Goal: Task Accomplishment & Management: Use online tool/utility

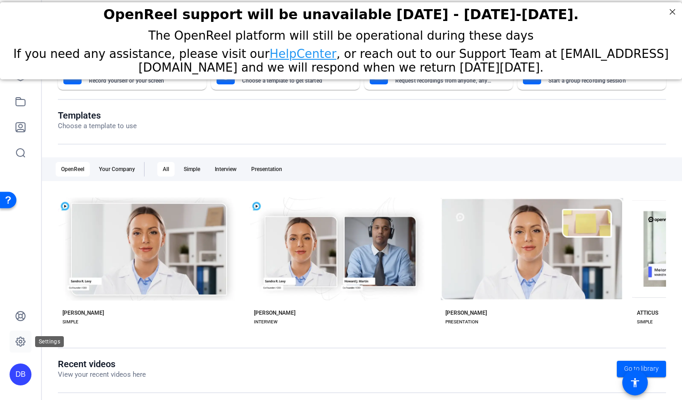
click at [19, 342] on icon at bounding box center [20, 341] width 3 height 3
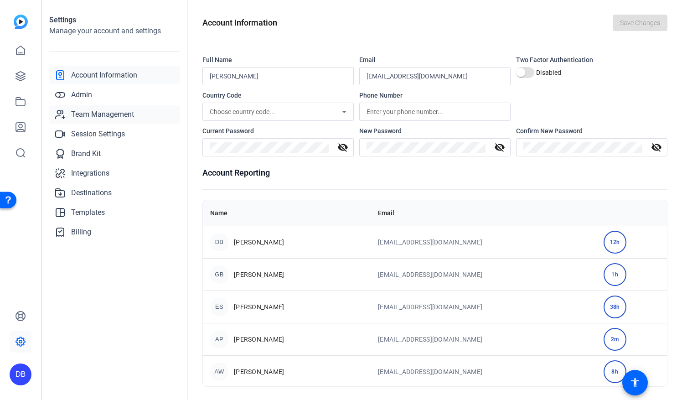
click at [93, 113] on span "Team Management" at bounding box center [102, 114] width 63 height 11
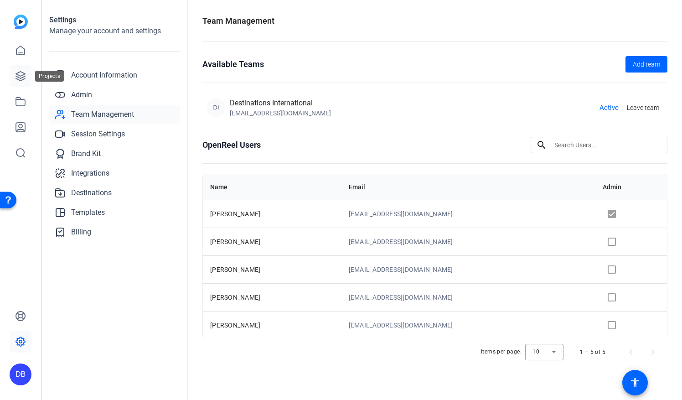
click at [21, 77] on icon at bounding box center [20, 76] width 11 height 11
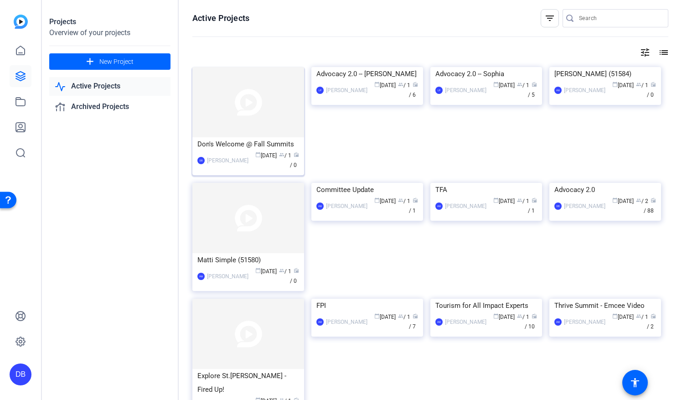
click at [284, 107] on img at bounding box center [248, 102] width 112 height 70
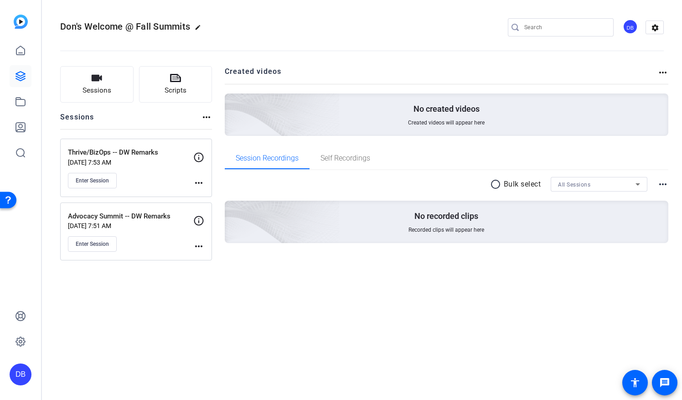
click at [159, 178] on div "Thrive/BizOps -- DW Remarks Oct 13, 2025 @ 7:53 AM Enter Session" at bounding box center [130, 167] width 125 height 41
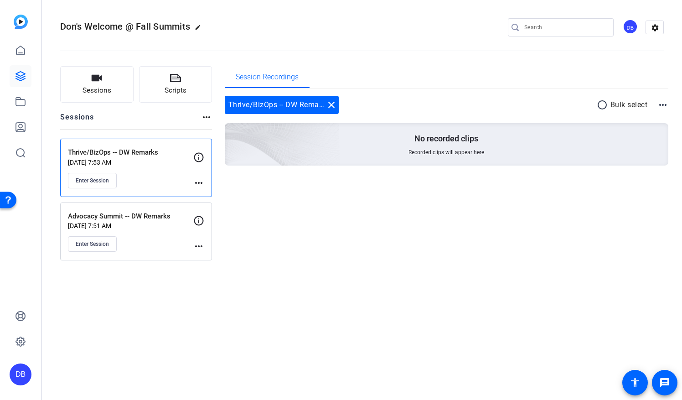
click at [199, 180] on mat-icon "more_horiz" at bounding box center [198, 182] width 11 height 11
click at [195, 182] on div at bounding box center [341, 200] width 682 height 400
click at [197, 180] on mat-icon "more_horiz" at bounding box center [198, 182] width 11 height 11
click at [205, 194] on span "Edit Session" at bounding box center [220, 195] width 41 height 11
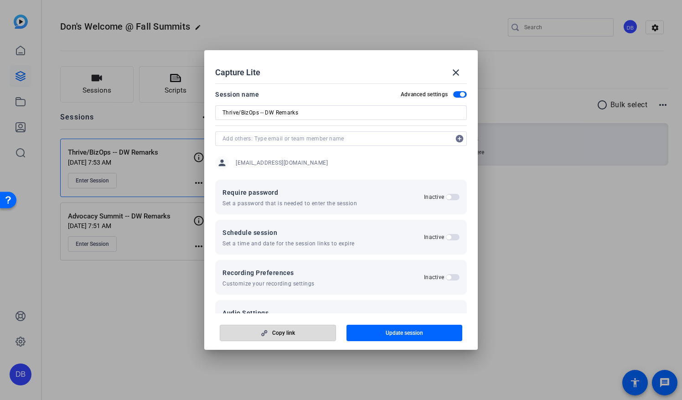
click at [282, 332] on span "Copy link" at bounding box center [283, 332] width 23 height 7
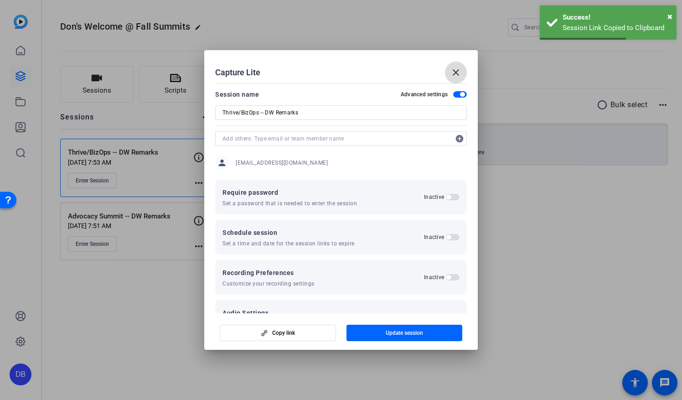
click at [451, 73] on mat-icon "close" at bounding box center [455, 72] width 11 height 11
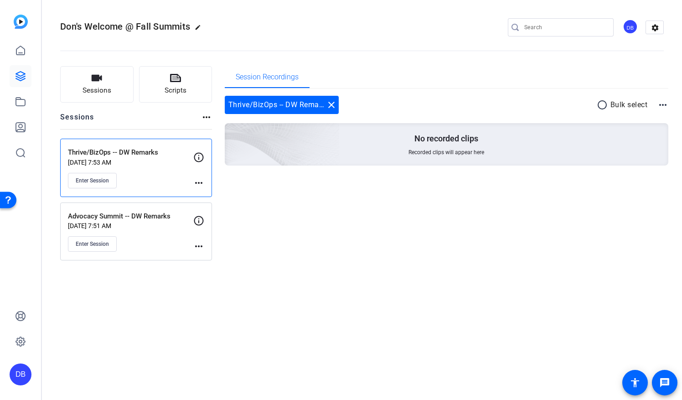
click at [203, 182] on mat-icon "more_horiz" at bounding box center [198, 182] width 11 height 11
click at [206, 195] on span "Edit Session" at bounding box center [220, 195] width 41 height 11
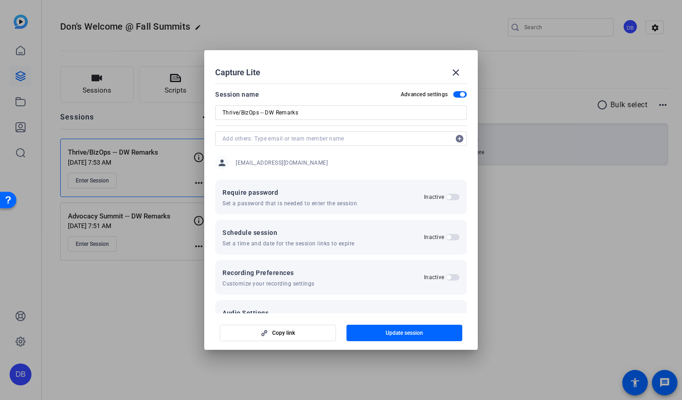
click at [237, 139] on input "text" at bounding box center [336, 138] width 228 height 11
click at [230, 138] on input "@dwelsch" at bounding box center [336, 138] width 228 height 11
click at [266, 142] on input "@dwelsch" at bounding box center [336, 138] width 228 height 11
type input "@"
type input "dwelsh@destinationsinternational.org"
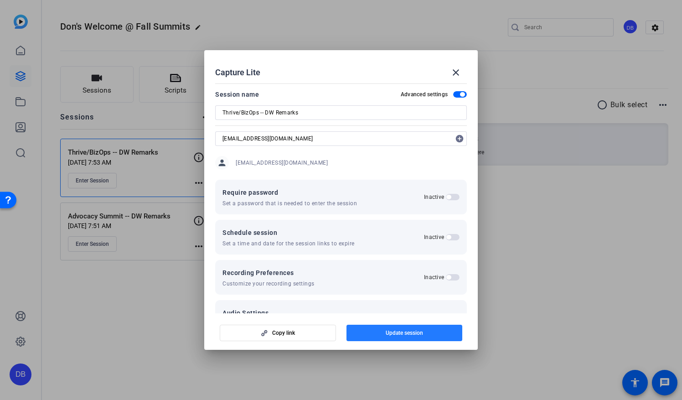
click at [375, 332] on span "button" at bounding box center [404, 333] width 116 height 22
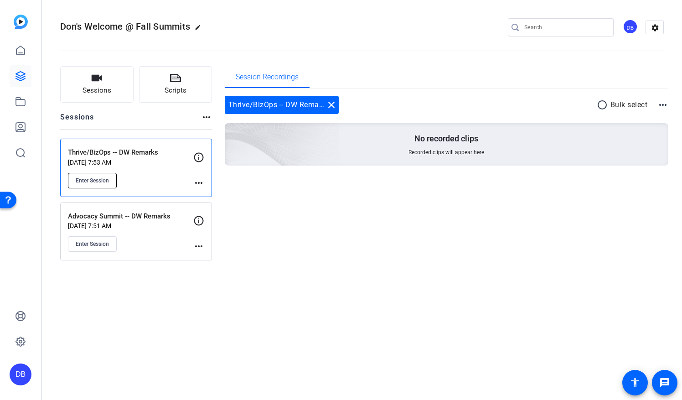
click at [86, 180] on span "Enter Session" at bounding box center [92, 180] width 33 height 7
click at [199, 246] on mat-icon "more_horiz" at bounding box center [198, 246] width 11 height 11
click at [208, 259] on span "Edit Session" at bounding box center [220, 258] width 41 height 11
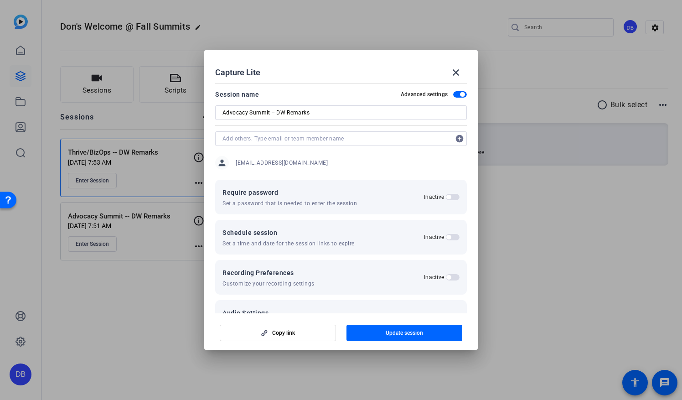
click at [242, 141] on input "text" at bounding box center [336, 138] width 228 height 11
type input "dwelsh@destinationsinternational.org"
click at [397, 331] on span "Update session" at bounding box center [403, 332] width 37 height 7
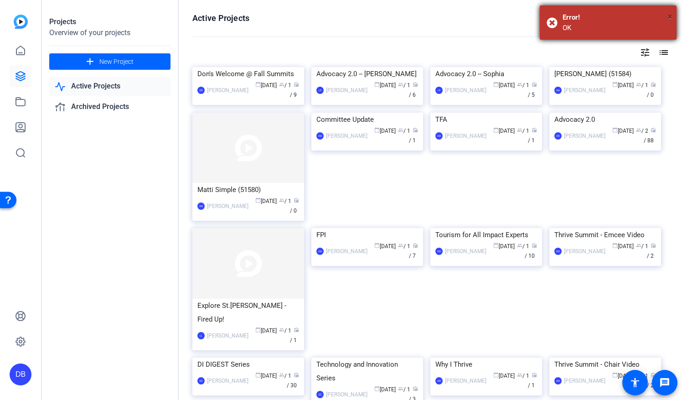
click at [669, 19] on span "×" at bounding box center [669, 16] width 5 height 11
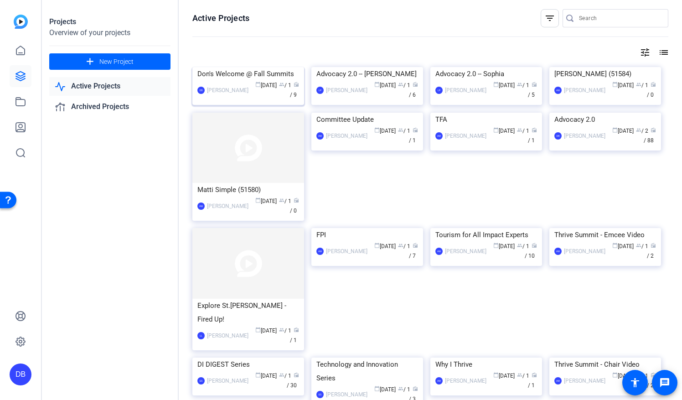
click at [216, 81] on div "Don's Welcome @ Fall Summits" at bounding box center [248, 74] width 102 height 14
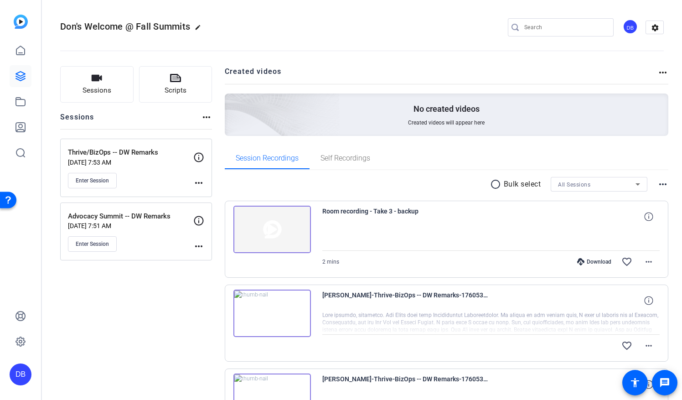
click at [198, 246] on mat-icon "more_horiz" at bounding box center [198, 246] width 11 height 11
click at [209, 258] on span "Edit Session" at bounding box center [220, 258] width 41 height 11
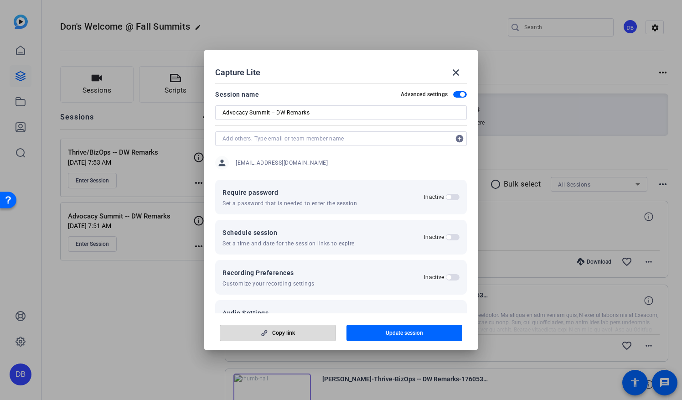
click at [260, 335] on icon "button" at bounding box center [263, 332] width 11 height 6
click at [456, 72] on mat-icon "close" at bounding box center [455, 72] width 11 height 11
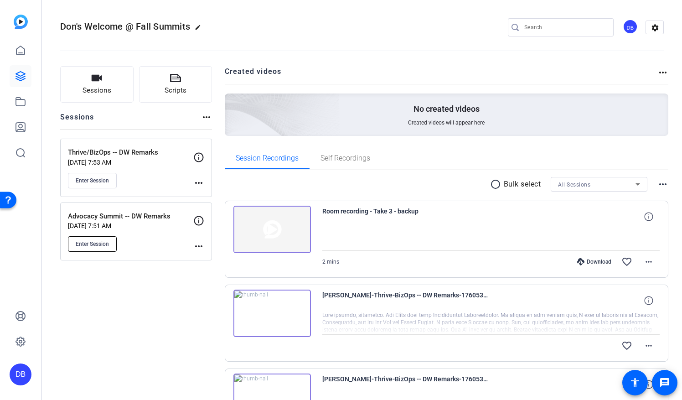
click at [96, 244] on span "Enter Session" at bounding box center [92, 243] width 33 height 7
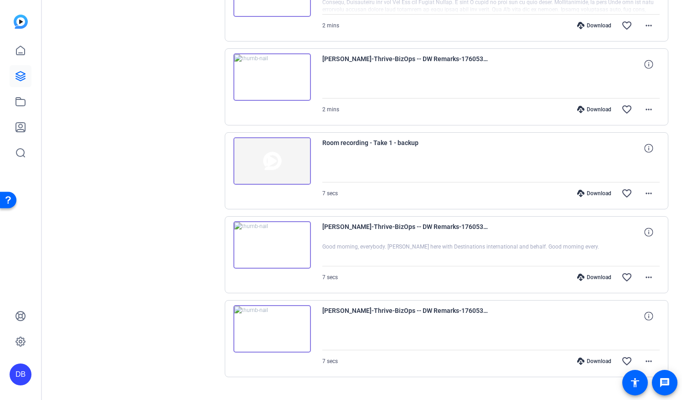
scroll to position [584, 0]
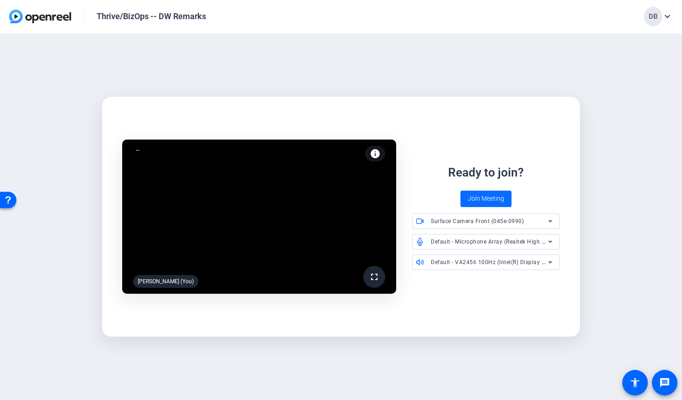
click at [491, 195] on span "Join Meeting" at bounding box center [485, 199] width 36 height 10
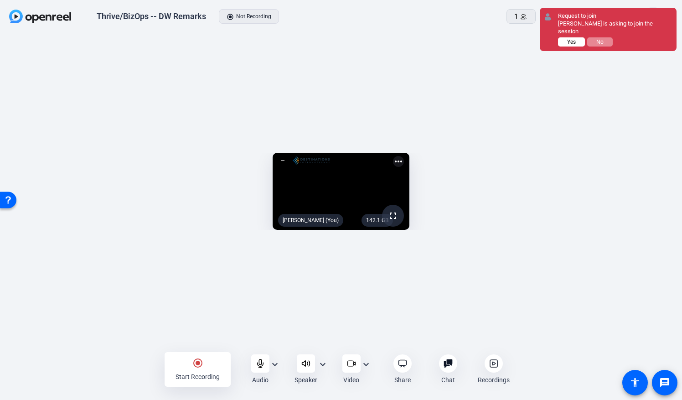
click at [570, 39] on span "Yes" at bounding box center [571, 42] width 9 height 6
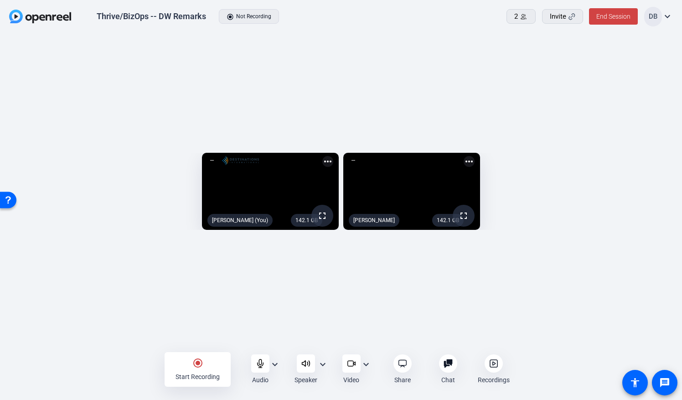
click at [199, 364] on mat-icon "radio_button_checked" at bounding box center [197, 362] width 11 height 11
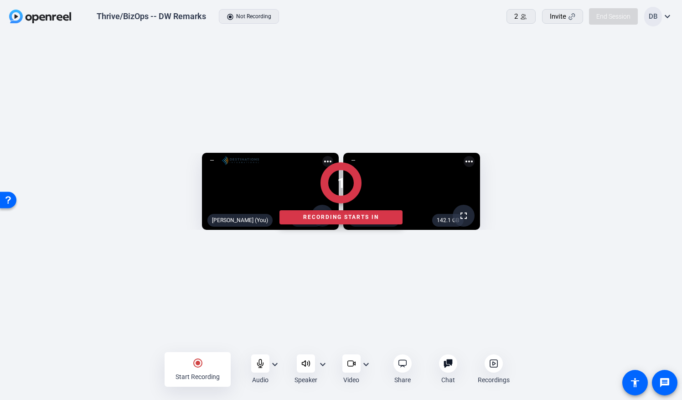
click at [260, 371] on div at bounding box center [341, 369] width 682 height 32
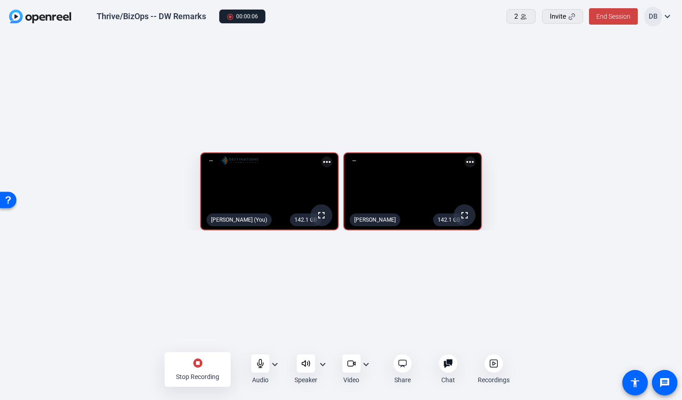
click at [200, 367] on mat-icon "stop_circle" at bounding box center [197, 362] width 11 height 11
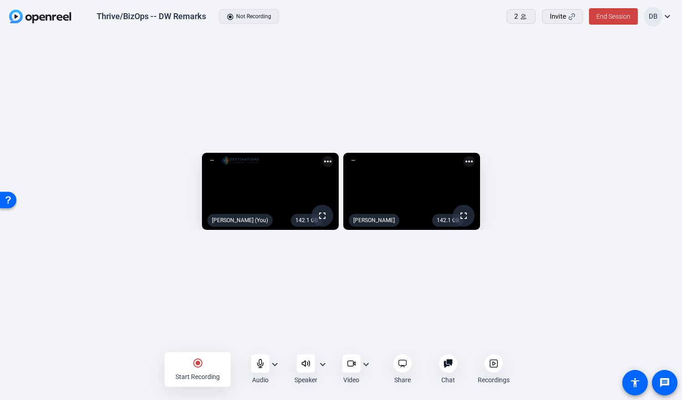
click at [200, 368] on mat-icon "radio_button_checked" at bounding box center [197, 362] width 11 height 11
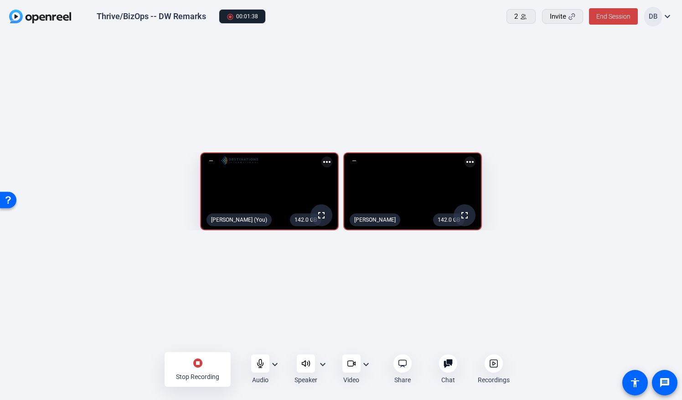
click at [199, 362] on mat-icon "stop_circle" at bounding box center [197, 362] width 11 height 11
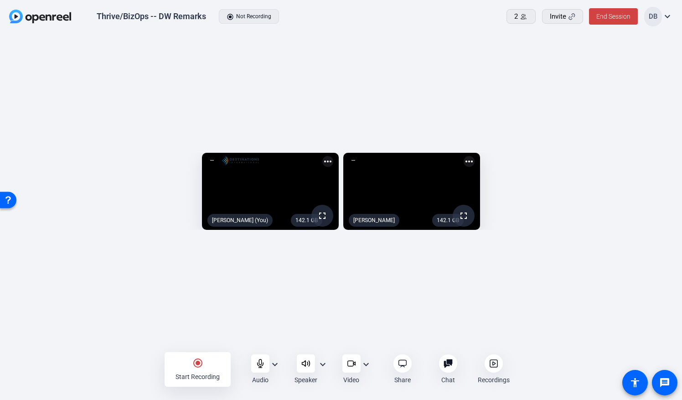
click at [199, 362] on mat-icon "radio_button_checked" at bounding box center [197, 362] width 11 height 11
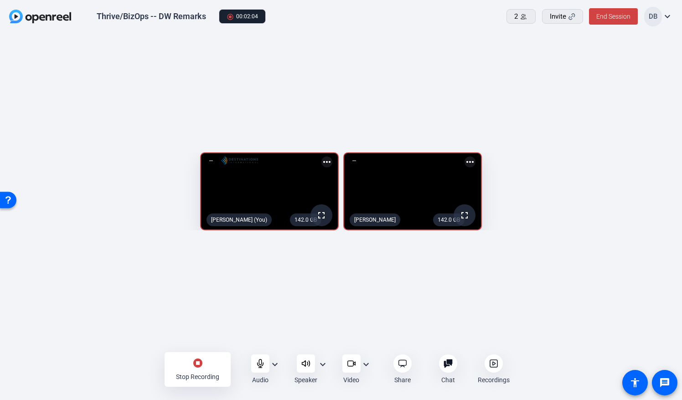
click at [199, 362] on mat-icon "stop_circle" at bounding box center [197, 362] width 11 height 11
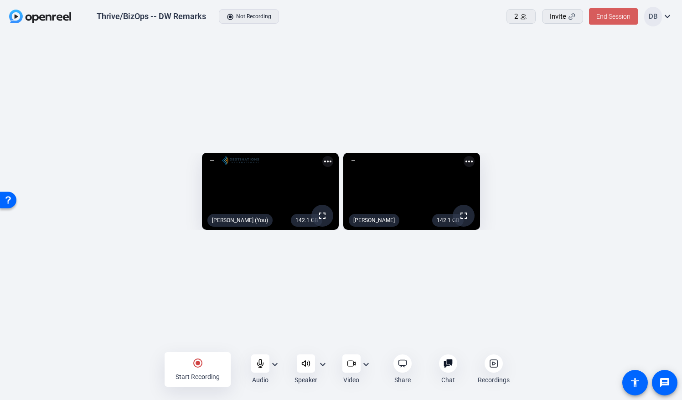
click at [597, 17] on span "End Session" at bounding box center [613, 16] width 34 height 7
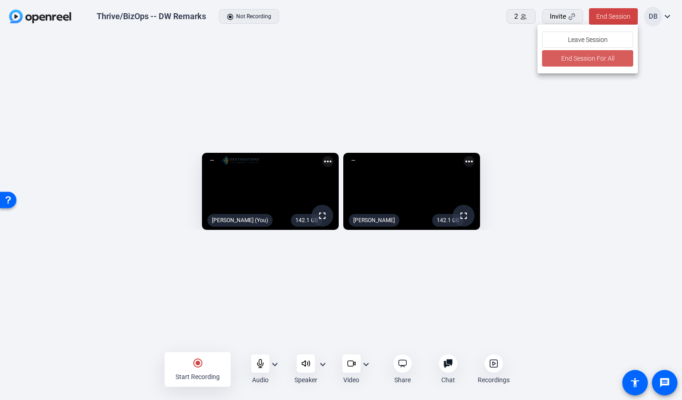
click at [599, 56] on span "End Session For All" at bounding box center [586, 58] width 53 height 11
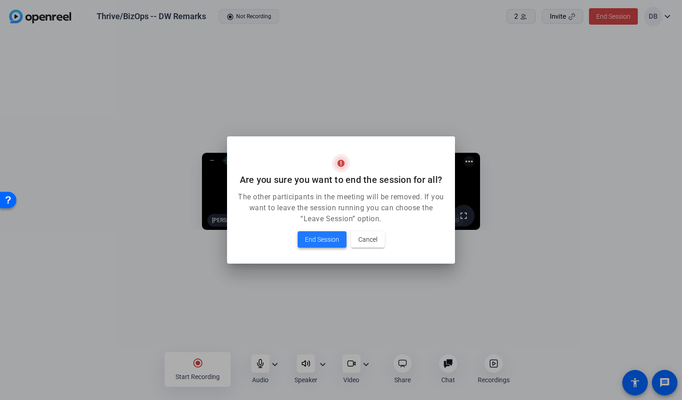
click at [314, 245] on span at bounding box center [321, 239] width 49 height 22
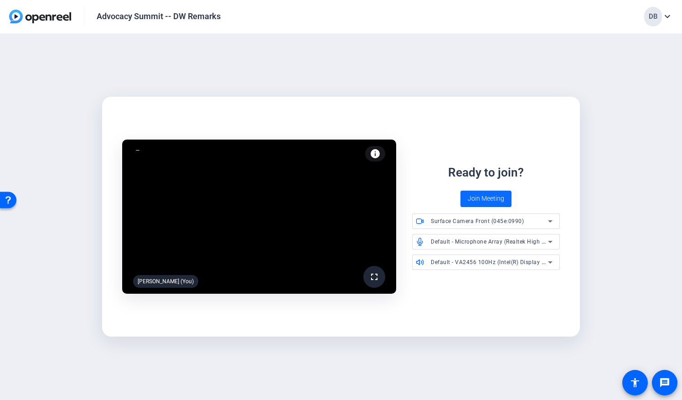
click at [478, 202] on span "Join Meeting" at bounding box center [485, 199] width 36 height 10
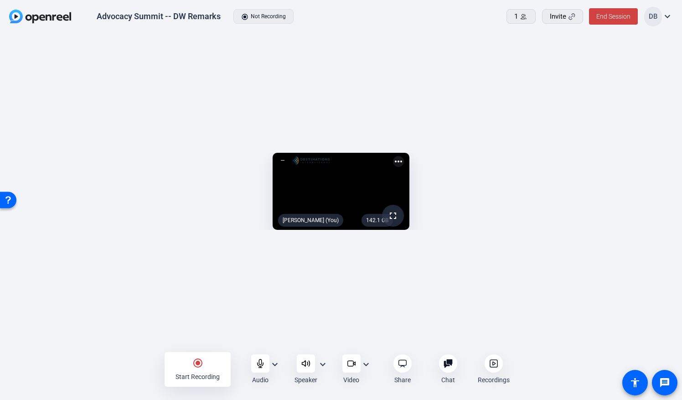
click at [671, 15] on mat-icon "expand_more" at bounding box center [666, 16] width 11 height 11
click at [452, 31] on div at bounding box center [341, 200] width 682 height 400
click at [520, 15] on icon at bounding box center [523, 16] width 7 height 7
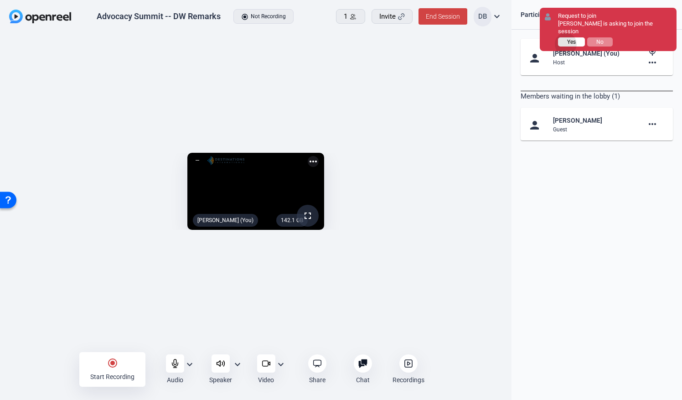
click at [566, 37] on button "Yes" at bounding box center [571, 41] width 27 height 9
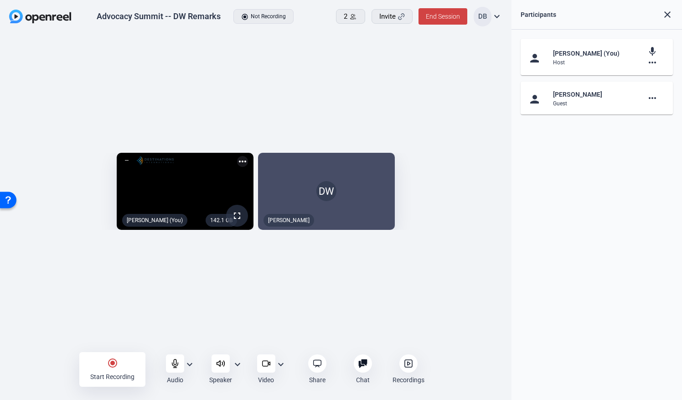
click at [666, 16] on mat-icon "close" at bounding box center [666, 14] width 11 height 11
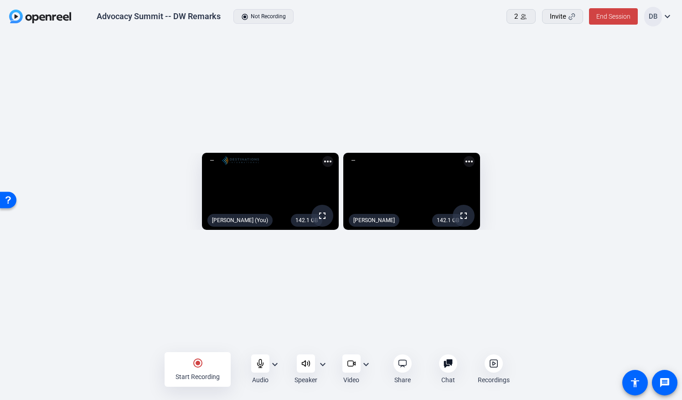
click at [200, 364] on mat-icon "radio_button_checked" at bounding box center [197, 362] width 11 height 11
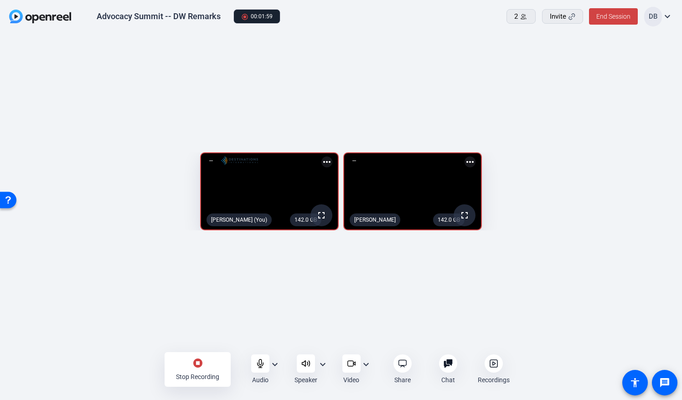
click at [199, 362] on mat-icon "stop_circle" at bounding box center [197, 362] width 11 height 11
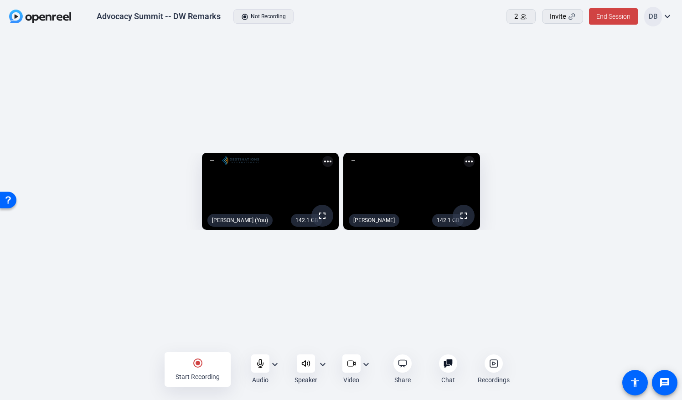
click at [198, 364] on mat-icon "radio_button_checked" at bounding box center [197, 362] width 11 height 11
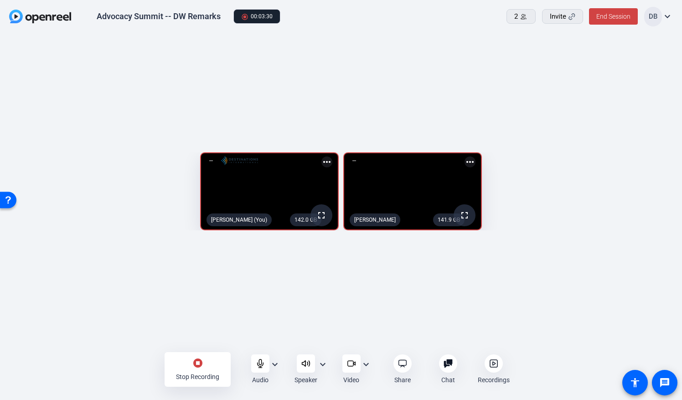
click at [195, 362] on mat-icon "stop_circle" at bounding box center [197, 362] width 11 height 11
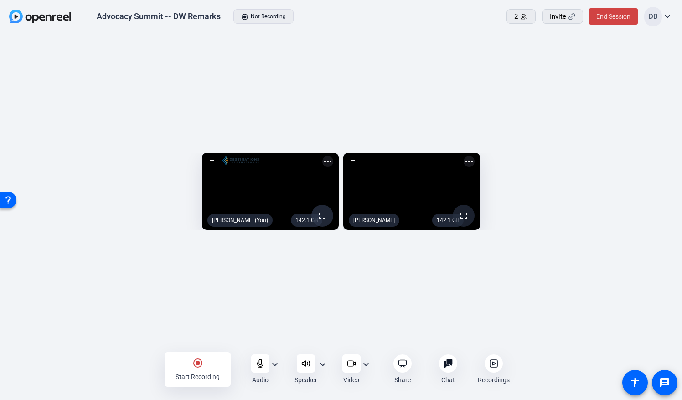
click at [469, 221] on mat-icon "fullscreen" at bounding box center [463, 215] width 11 height 11
click at [195, 366] on mat-icon "radio_button_checked" at bounding box center [197, 362] width 11 height 11
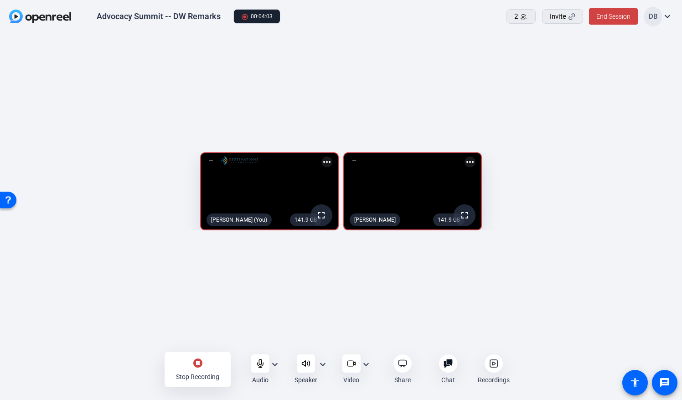
click at [196, 367] on mat-icon "stop_circle" at bounding box center [197, 362] width 11 height 11
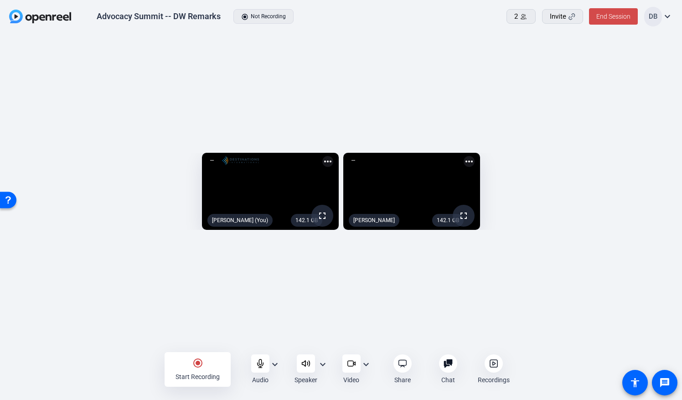
click at [602, 15] on span "End Session" at bounding box center [613, 16] width 34 height 7
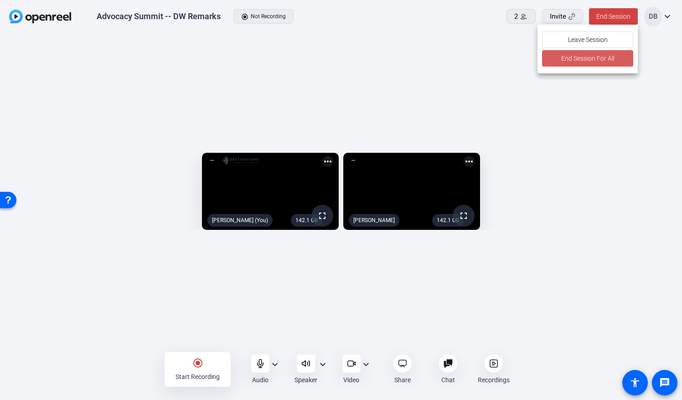
click at [591, 58] on span "End Session For All" at bounding box center [586, 58] width 53 height 11
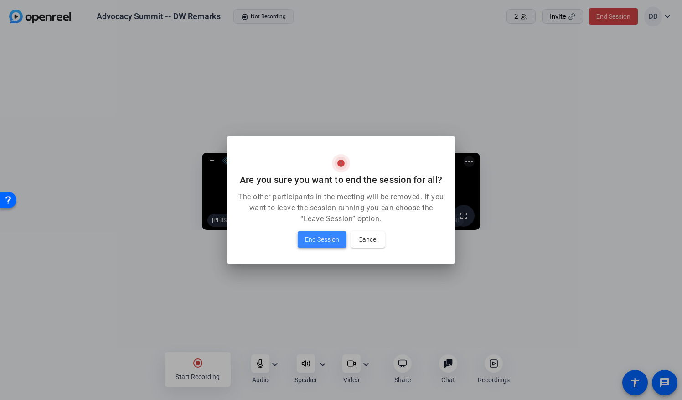
click at [313, 243] on span "End Session" at bounding box center [322, 239] width 34 height 11
